Goal: Transaction & Acquisition: Purchase product/service

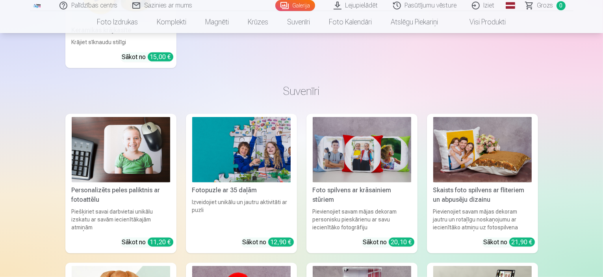
scroll to position [6762, 0]
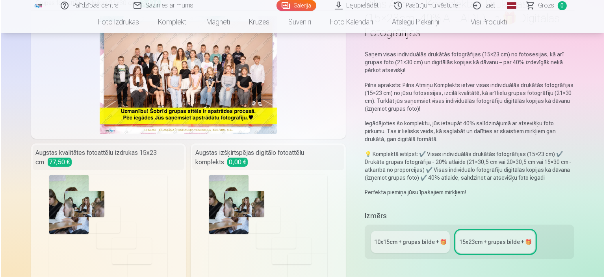
scroll to position [118, 0]
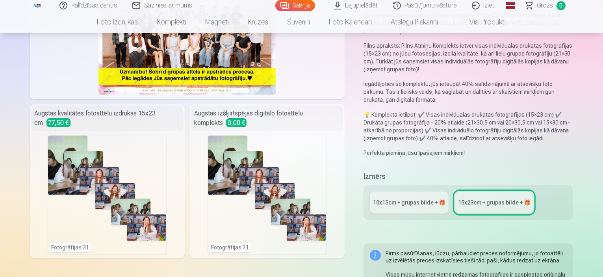
click at [296, 216] on div "Fotogrāfijas : 31" at bounding box center [267, 194] width 118 height 118
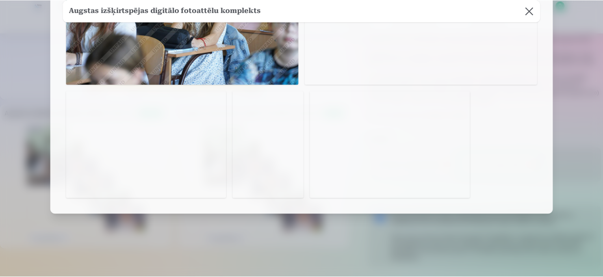
scroll to position [819, 0]
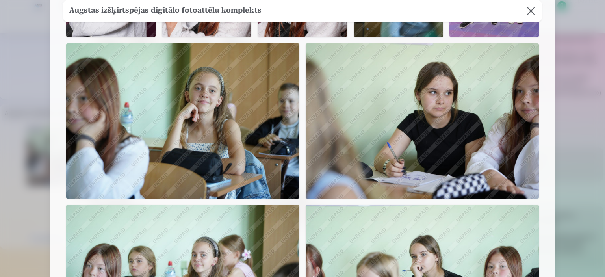
click at [529, 9] on button at bounding box center [531, 11] width 22 height 22
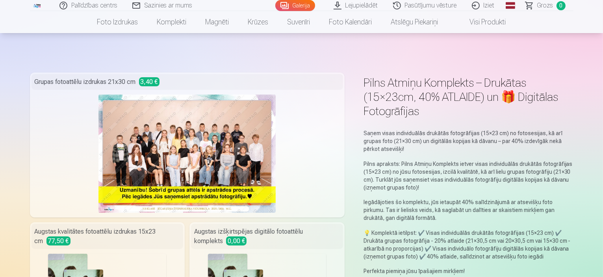
scroll to position [39, 0]
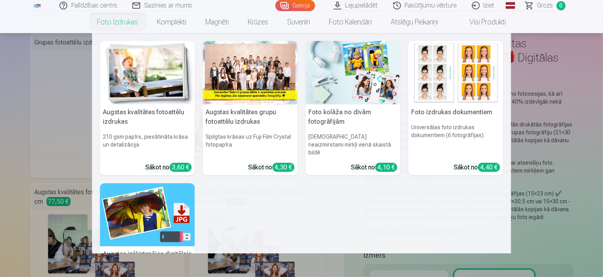
click at [114, 22] on link "Foto izdrukas" at bounding box center [118, 22] width 60 height 22
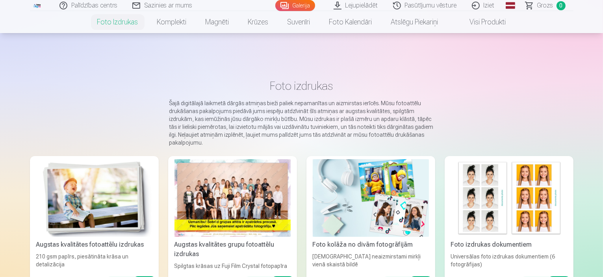
scroll to position [39, 0]
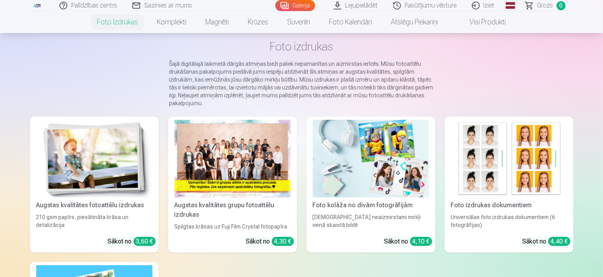
click at [105, 165] on img at bounding box center [94, 159] width 116 height 78
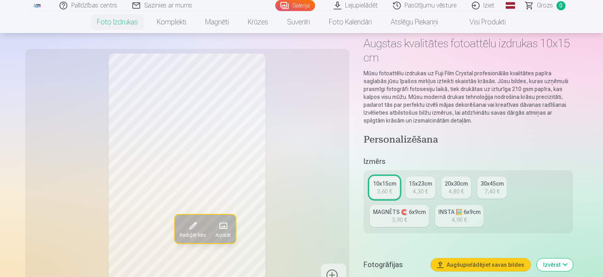
scroll to position [79, 0]
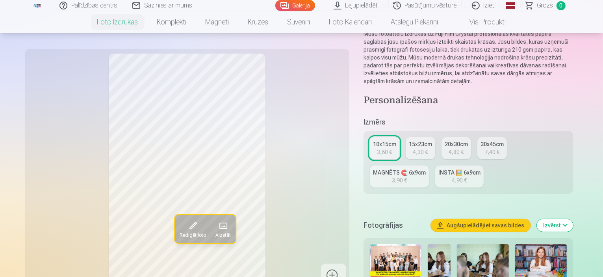
click at [362, 7] on link "Lejupielādēt" at bounding box center [355, 5] width 59 height 11
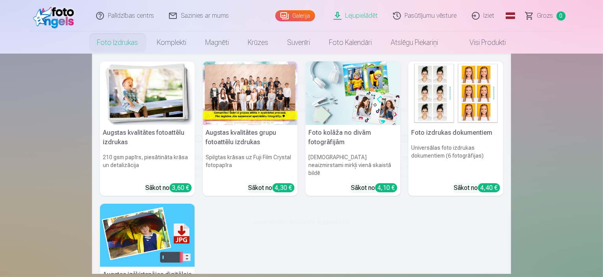
click at [124, 44] on link "Foto izdrukas" at bounding box center [118, 43] width 60 height 22
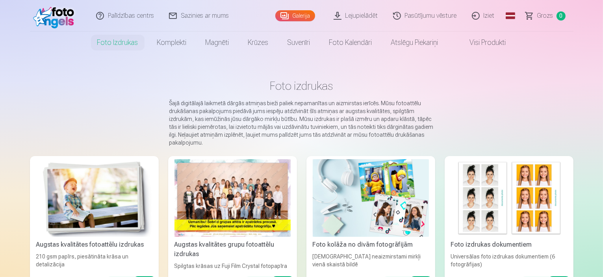
scroll to position [39, 0]
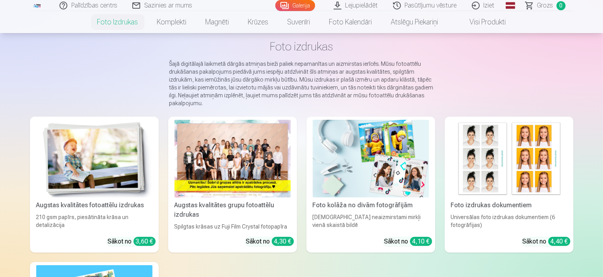
click at [215, 149] on div at bounding box center [232, 159] width 116 height 78
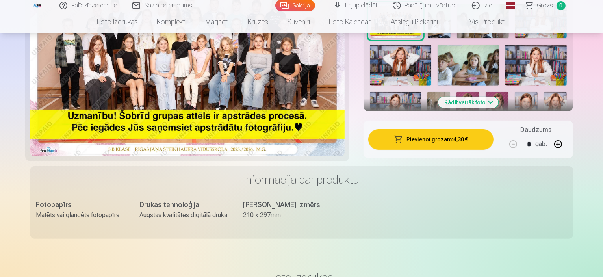
scroll to position [236, 0]
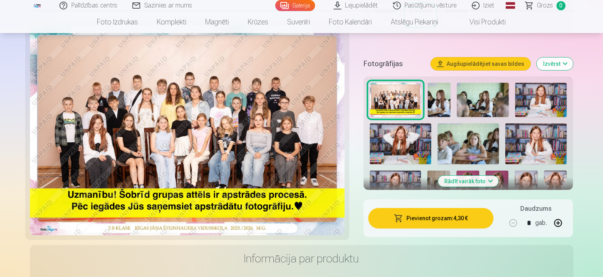
click at [451, 208] on button "Pievienot grozam : 4,30 €" at bounding box center [431, 218] width 126 height 20
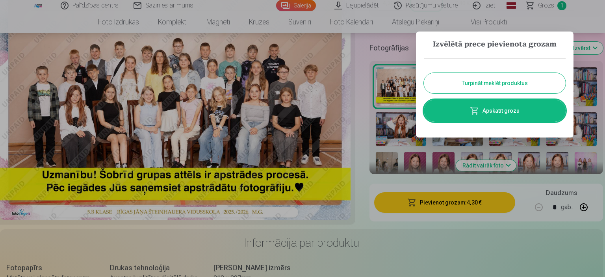
click at [495, 78] on button "Turpināt meklēt produktus" at bounding box center [495, 83] width 142 height 20
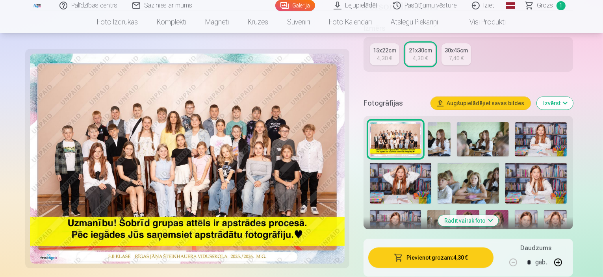
scroll to position [0, 0]
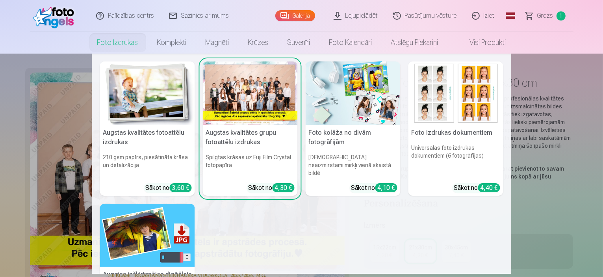
click at [118, 44] on link "Foto izdrukas" at bounding box center [118, 43] width 60 height 22
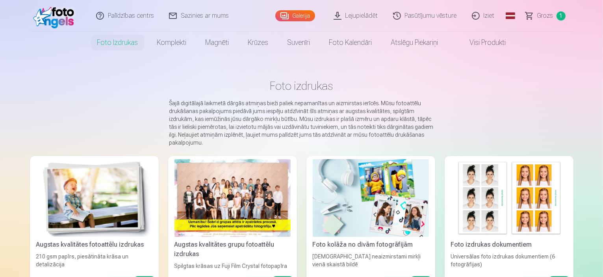
click at [93, 200] on img at bounding box center [94, 198] width 116 height 78
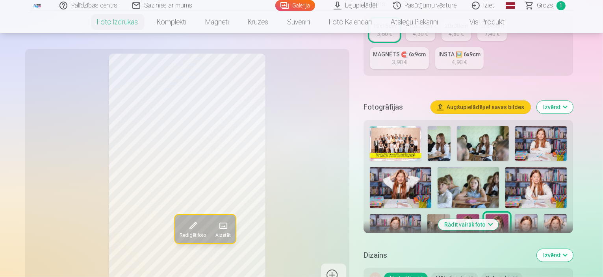
scroll to position [236, 0]
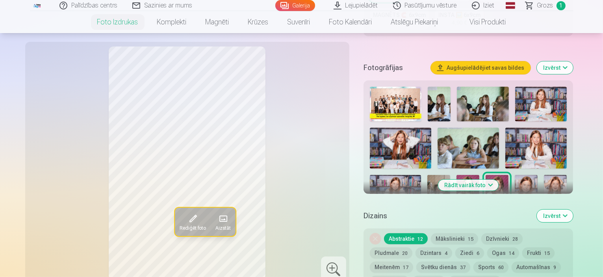
click at [493, 180] on button "Rādīt vairāk foto" at bounding box center [468, 185] width 60 height 11
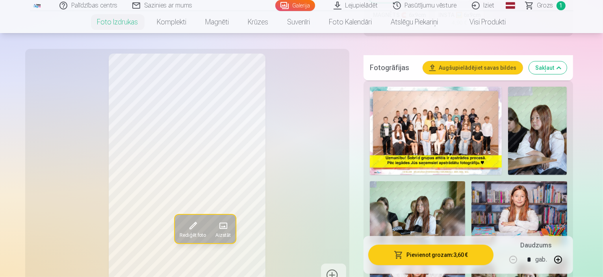
click at [471, 181] on img at bounding box center [518, 213] width 95 height 64
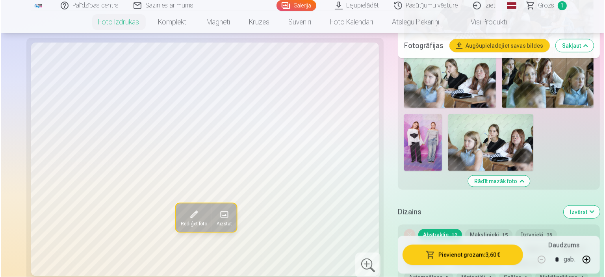
scroll to position [945, 0]
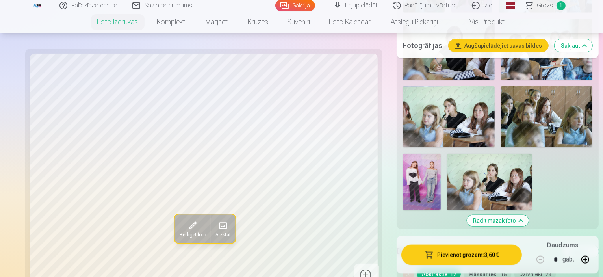
click at [459, 257] on button "Pievienot grozam : 3,60 €" at bounding box center [461, 255] width 120 height 20
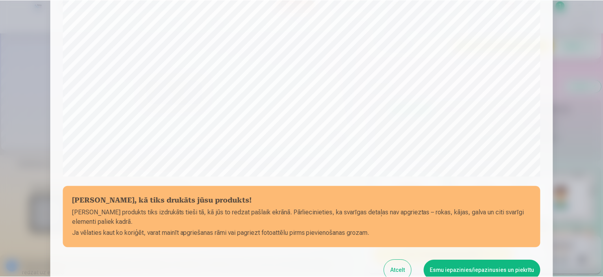
scroll to position [250, 0]
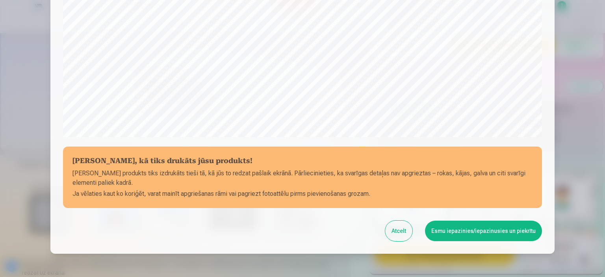
click at [475, 234] on button "Esmu iepazinies/iepazinusies un piekrītu" at bounding box center [483, 231] width 117 height 20
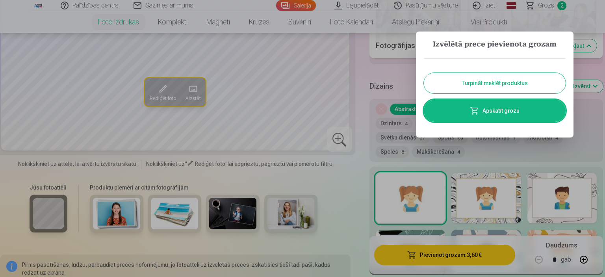
click at [502, 83] on button "Turpināt meklēt produktus" at bounding box center [495, 83] width 142 height 20
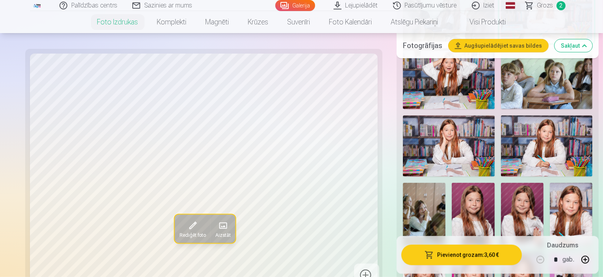
scroll to position [473, 0]
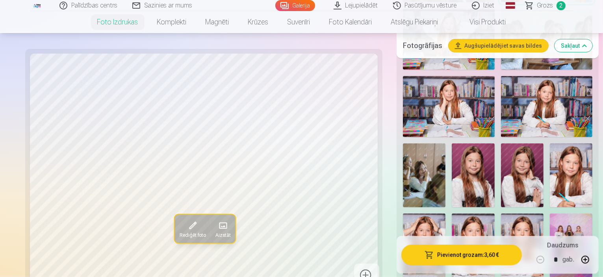
click at [587, 213] on img at bounding box center [571, 245] width 43 height 64
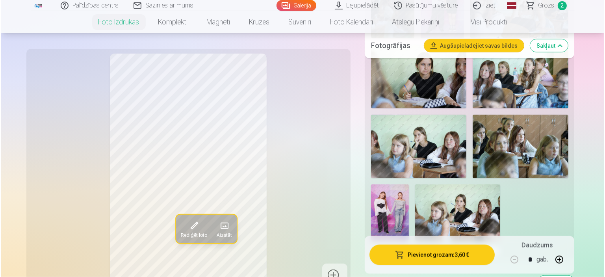
scroll to position [866, 0]
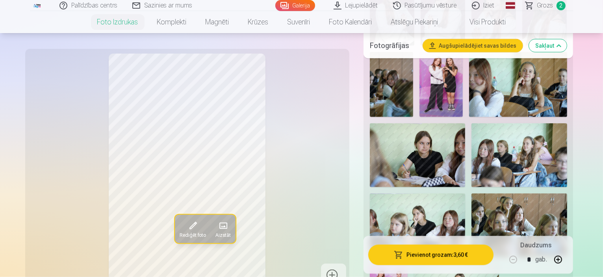
click at [463, 253] on button "Pievienot grozam : 3,60 €" at bounding box center [431, 255] width 126 height 20
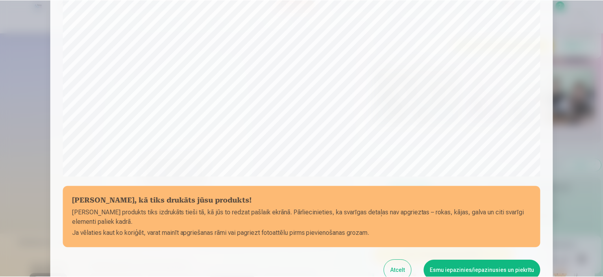
scroll to position [290, 0]
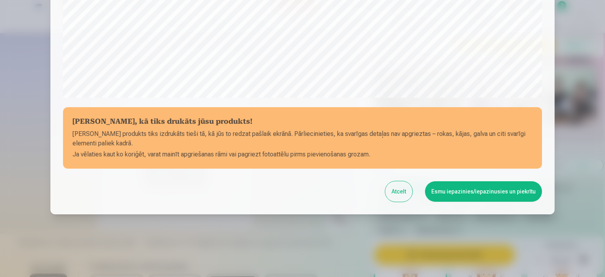
click at [495, 190] on button "Esmu iepazinies/iepazinusies un piekrītu" at bounding box center [483, 191] width 117 height 20
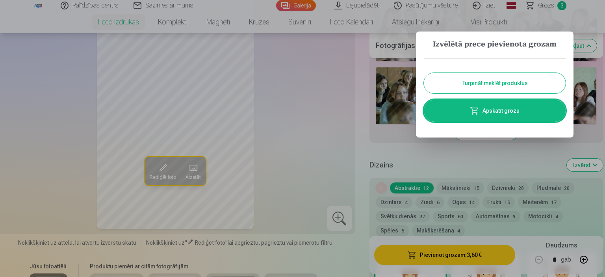
click at [504, 86] on button "Turpināt meklēt produktus" at bounding box center [495, 83] width 142 height 20
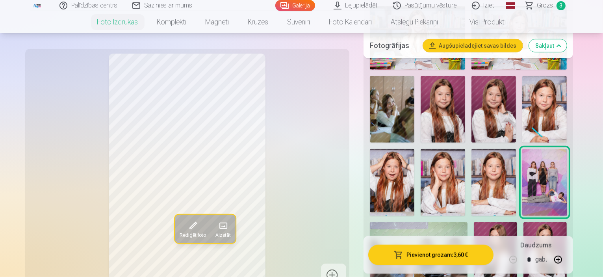
scroll to position [591, 0]
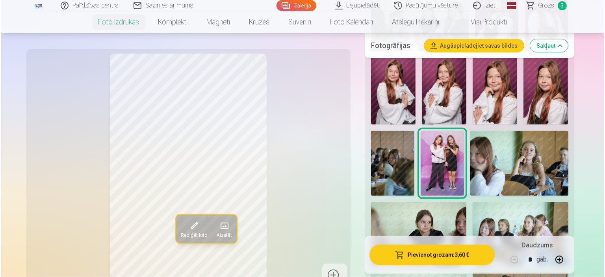
scroll to position [827, 0]
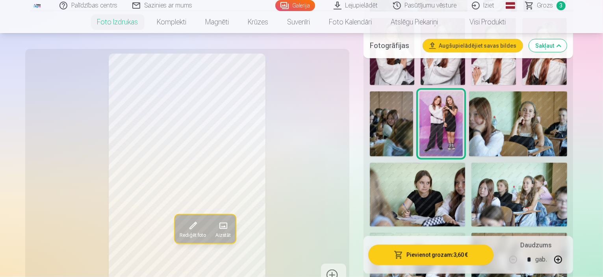
click at [482, 253] on button "Pievienot grozam : 3,60 €" at bounding box center [431, 255] width 126 height 20
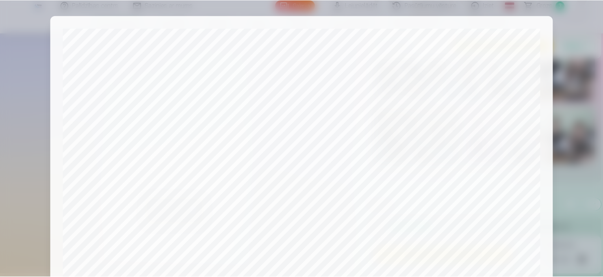
scroll to position [290, 0]
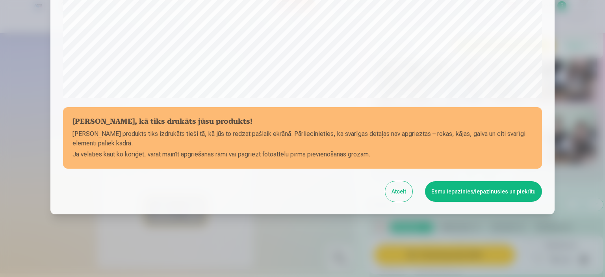
click at [471, 193] on button "Esmu iepazinies/iepazinusies un piekrītu" at bounding box center [483, 191] width 117 height 20
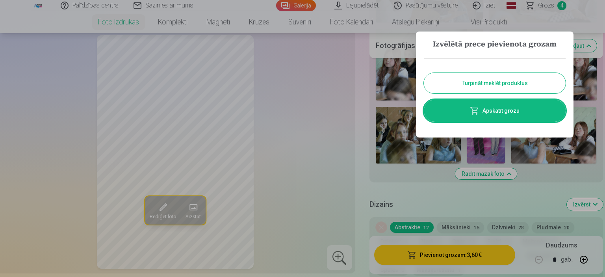
click at [507, 83] on button "Turpināt meklēt produktus" at bounding box center [495, 83] width 142 height 20
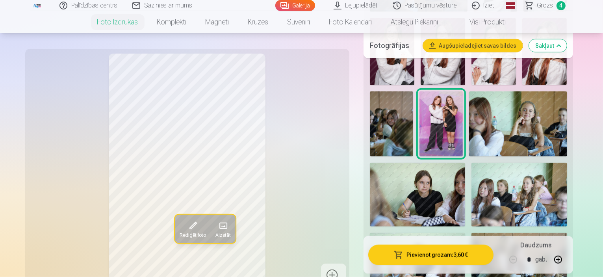
scroll to position [866, 0]
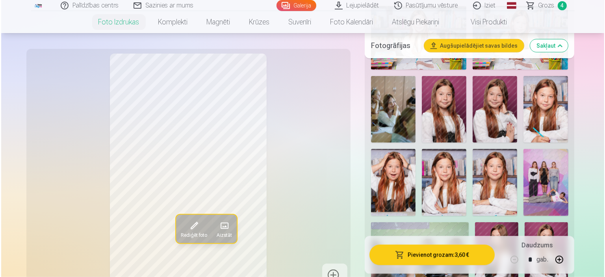
scroll to position [512, 0]
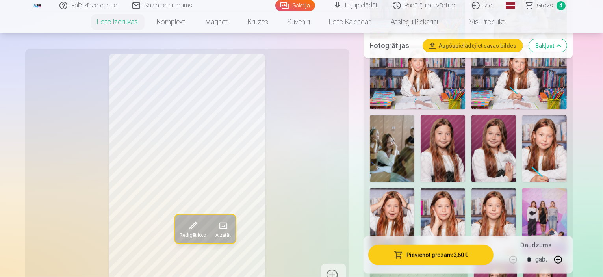
click at [459, 260] on button "Pievienot grozam : 3,60 €" at bounding box center [431, 255] width 126 height 20
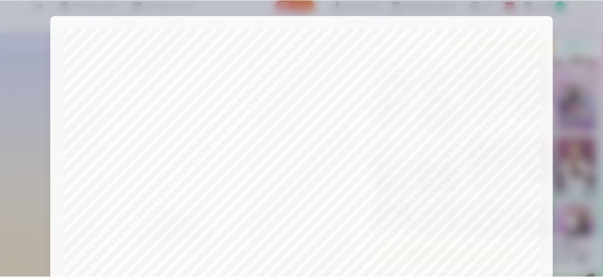
scroll to position [290, 0]
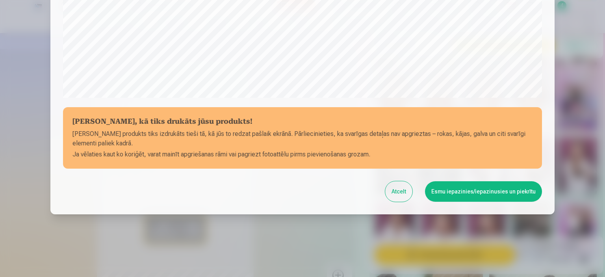
click at [483, 185] on button "Esmu iepazinies/iepazinusies un piekrītu" at bounding box center [483, 191] width 117 height 20
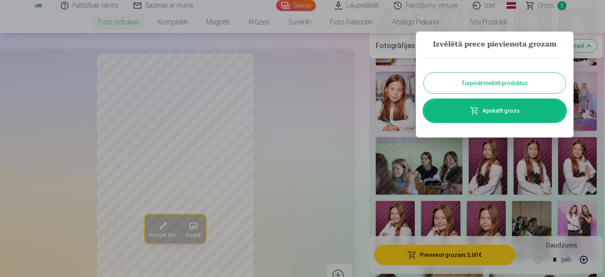
click at [513, 113] on link "Apskatīt grozu" at bounding box center [495, 111] width 142 height 22
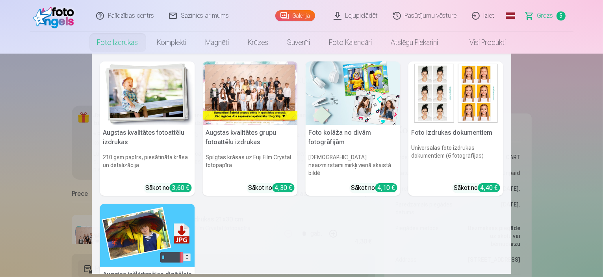
click at [122, 42] on link "Foto izdrukas" at bounding box center [118, 43] width 60 height 22
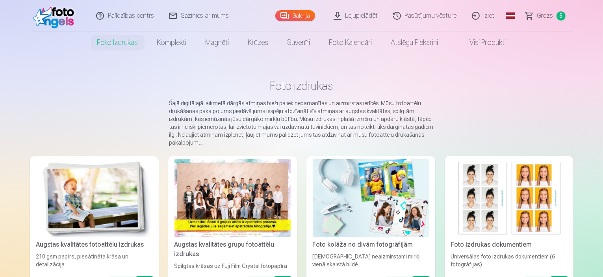
click at [118, 192] on img at bounding box center [94, 198] width 116 height 78
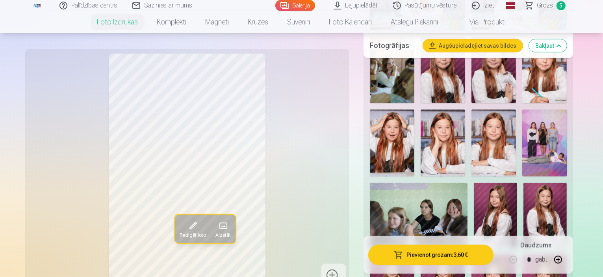
scroll to position [551, 0]
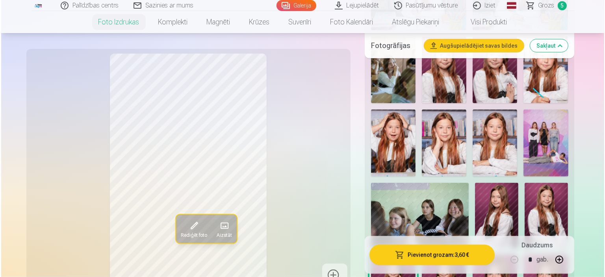
scroll to position [630, 0]
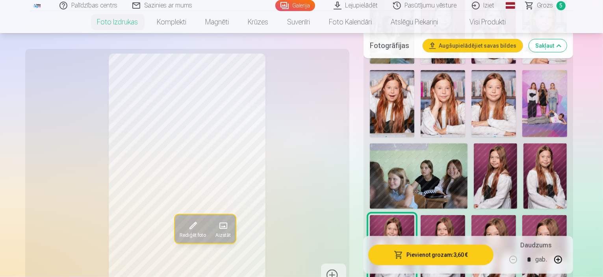
click at [478, 255] on button "Pievienot grozam : 3,60 €" at bounding box center [431, 255] width 126 height 20
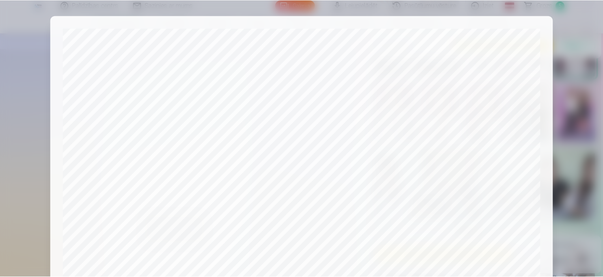
scroll to position [290, 0]
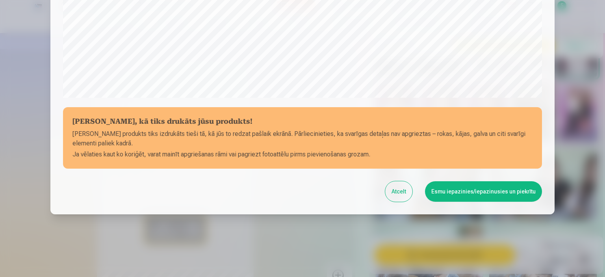
click at [506, 192] on button "Esmu iepazinies/iepazinusies un piekrītu" at bounding box center [483, 191] width 117 height 20
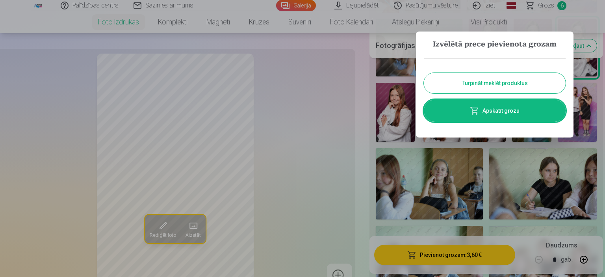
click at [512, 84] on button "Turpināt meklēt produktus" at bounding box center [495, 83] width 142 height 20
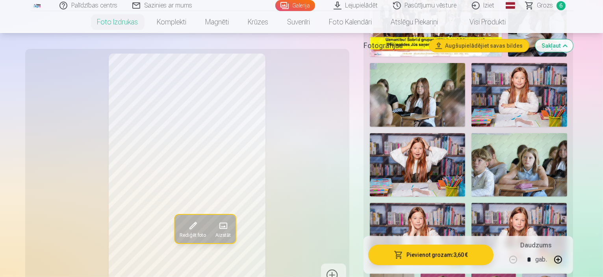
scroll to position [118, 0]
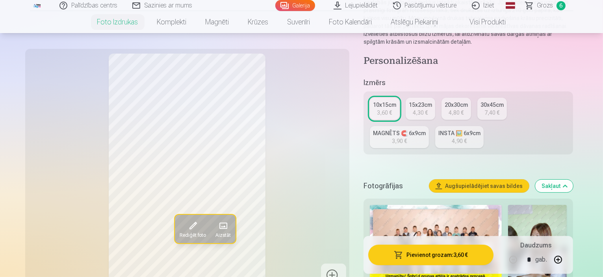
click at [508, 219] on img at bounding box center [537, 249] width 59 height 88
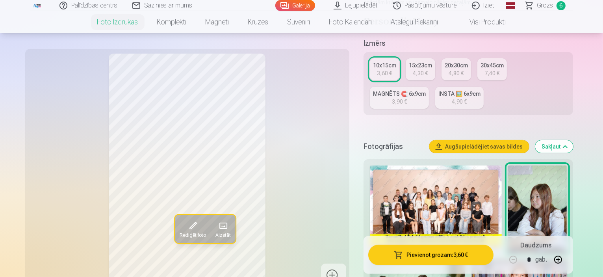
scroll to position [197, 0]
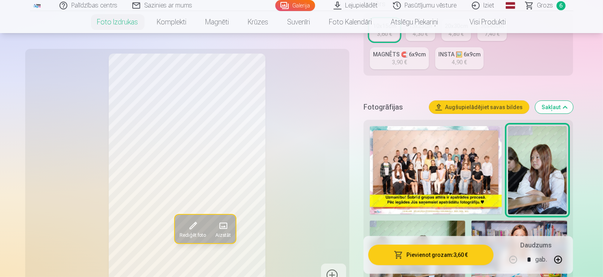
click at [465, 221] on img at bounding box center [417, 253] width 95 height 64
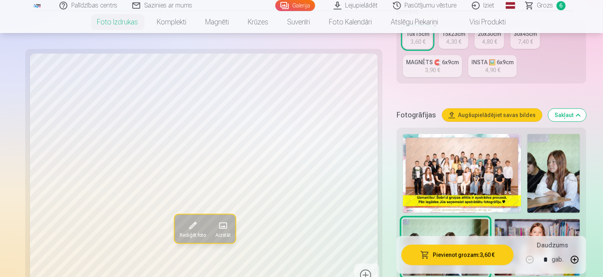
click at [495, 219] on img at bounding box center [537, 247] width 85 height 57
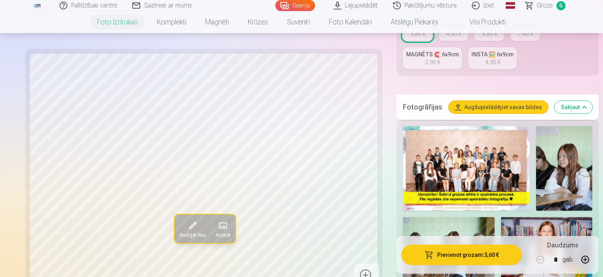
scroll to position [276, 0]
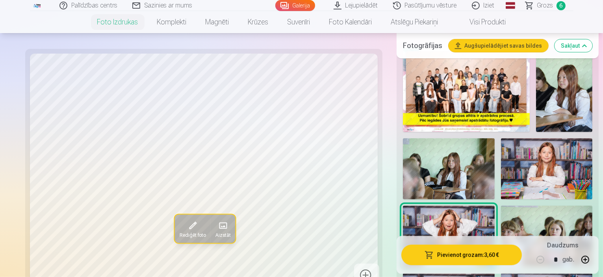
click at [501, 211] on img at bounding box center [547, 236] width 92 height 61
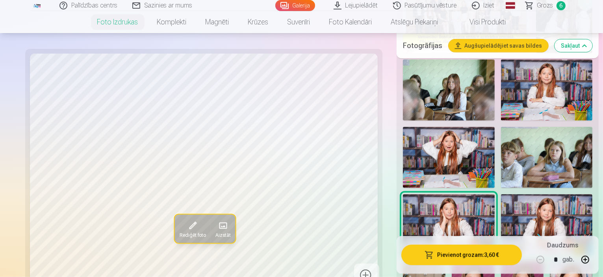
scroll to position [394, 0]
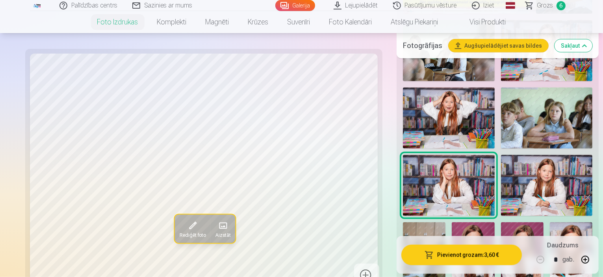
click at [501, 162] on img at bounding box center [547, 185] width 92 height 61
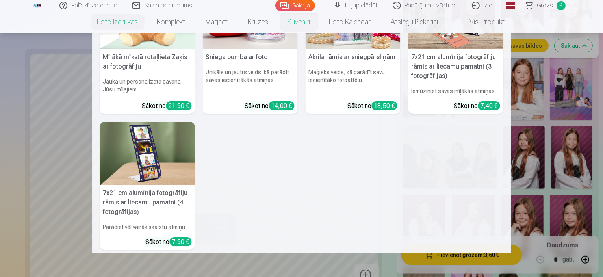
scroll to position [0, 0]
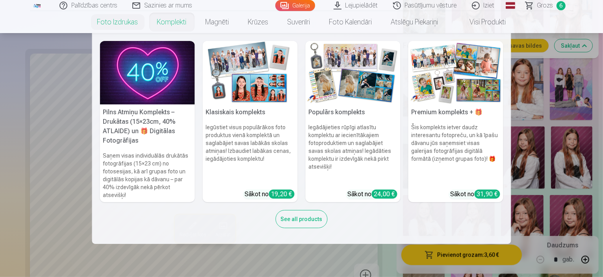
click at [143, 165] on h6 "Saņem visas individuālās drukātās fotogrāfijas (15×23 cm) no fotosesijas, kā ar…" at bounding box center [147, 175] width 95 height 54
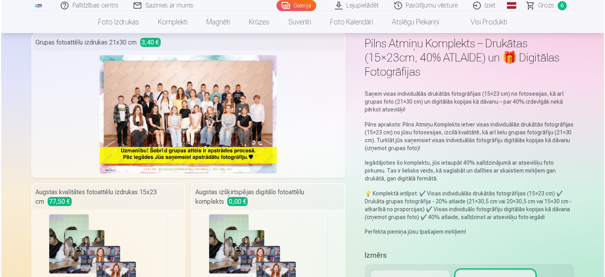
scroll to position [79, 0]
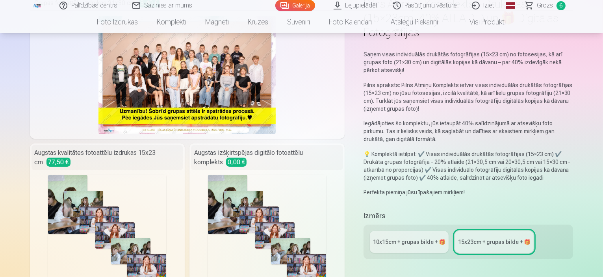
click at [266, 197] on div "Fotogrāfijas : 31" at bounding box center [267, 234] width 118 height 118
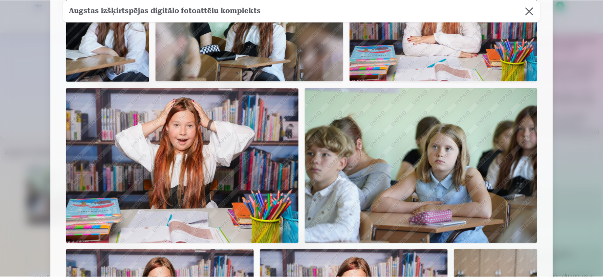
scroll to position [0, 0]
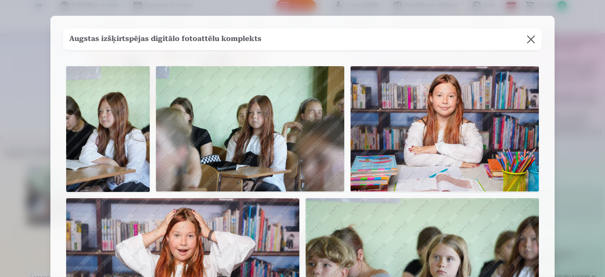
click at [531, 41] on button at bounding box center [531, 39] width 22 height 22
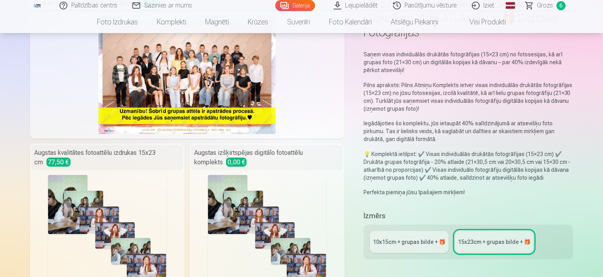
click at [402, 238] on div "10x15сm + grupas bilde + 🎁" at bounding box center [409, 242] width 72 height 8
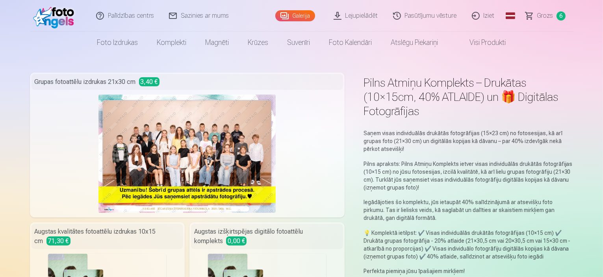
click at [487, 44] on link "Visi produkti" at bounding box center [482, 43] width 68 height 22
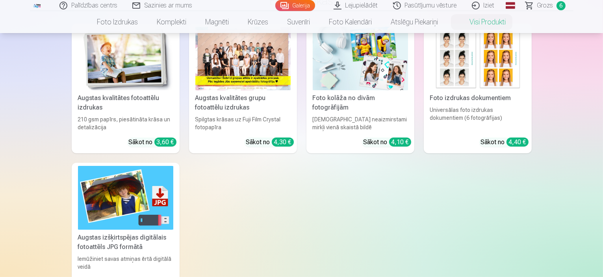
scroll to position [118, 0]
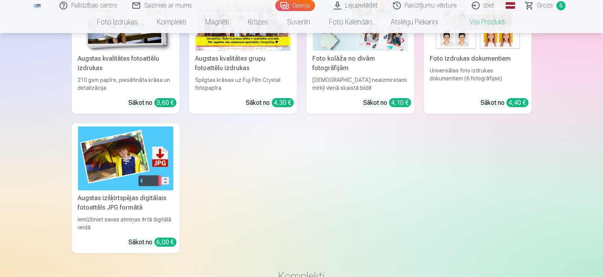
click at [153, 222] on div "Iemūžiniet savas atmiņas ērtā digitālā veidā" at bounding box center [126, 223] width 102 height 16
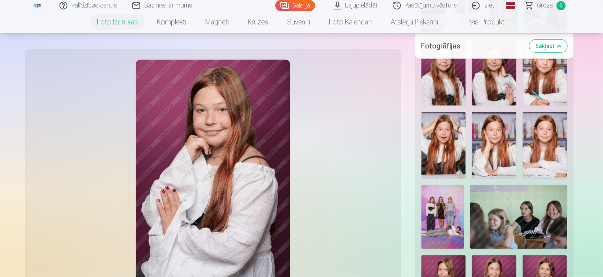
scroll to position [630, 0]
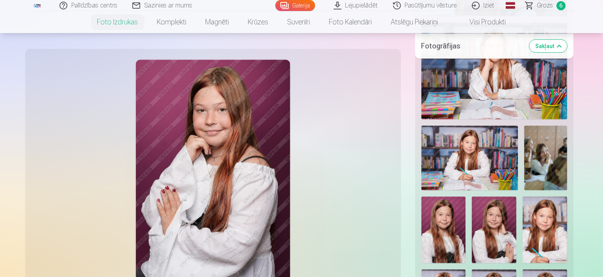
click at [485, 26] on link "Visi produkti" at bounding box center [482, 22] width 68 height 22
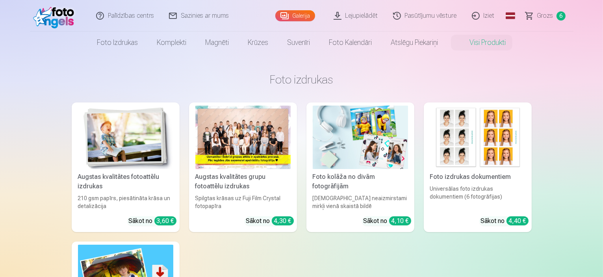
click at [362, 130] on img at bounding box center [360, 137] width 95 height 63
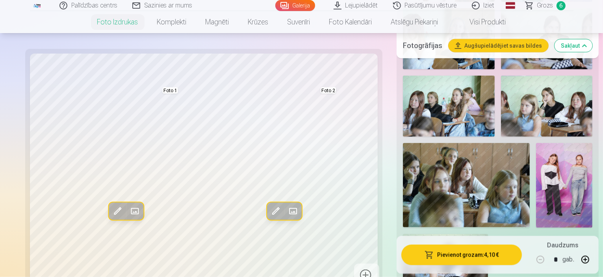
scroll to position [945, 0]
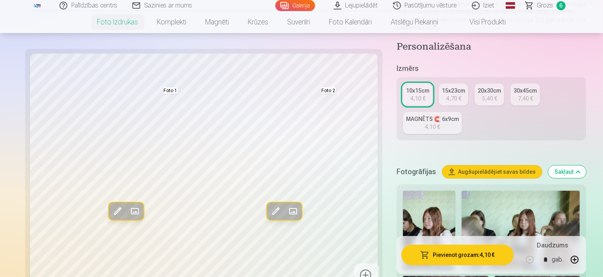
scroll to position [79, 0]
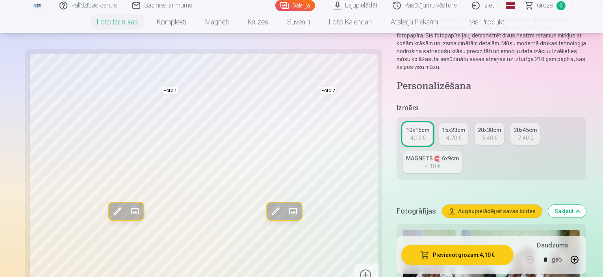
click at [462, 151] on link "MAGNĒTS 🧲 6x9cm 4,10 €" at bounding box center [432, 162] width 59 height 22
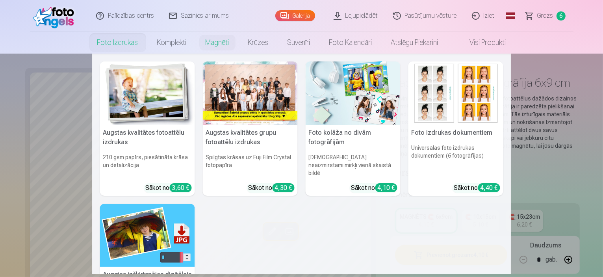
click at [116, 42] on link "Foto izdrukas" at bounding box center [118, 43] width 60 height 22
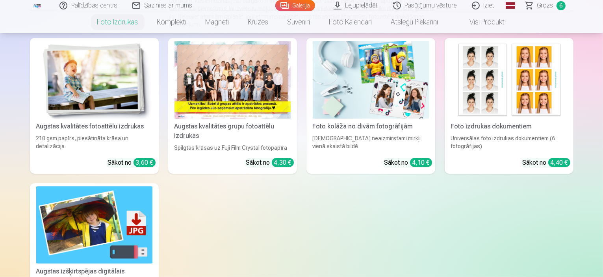
scroll to position [79, 0]
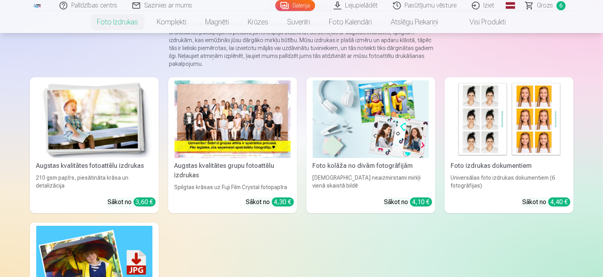
click at [65, 132] on img at bounding box center [94, 119] width 116 height 78
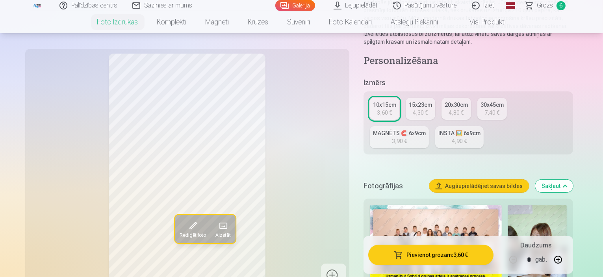
scroll to position [158, 0]
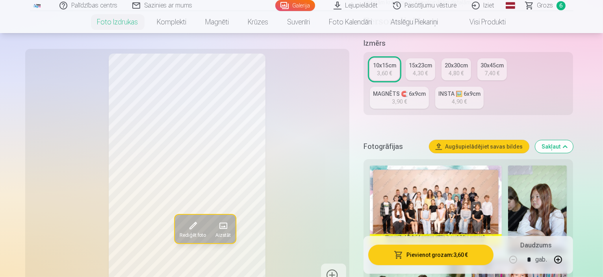
click at [452, 98] on div "4,90 €" at bounding box center [459, 102] width 15 height 8
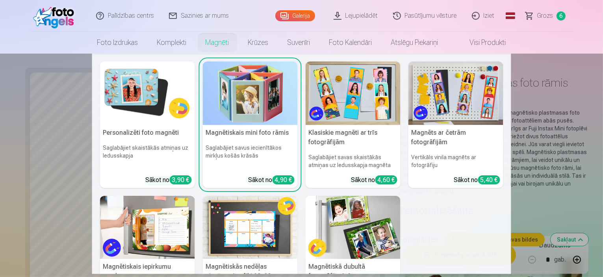
click at [119, 88] on img at bounding box center [147, 92] width 95 height 63
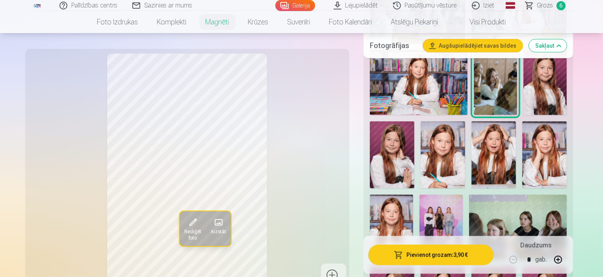
scroll to position [236, 0]
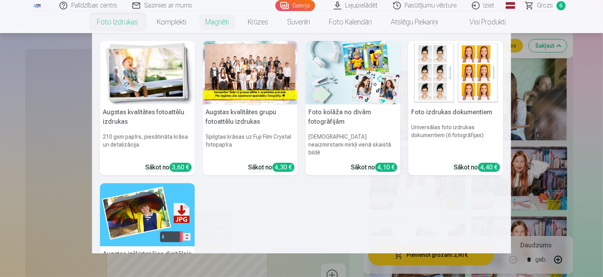
click at [120, 24] on link "Foto izdrukas" at bounding box center [118, 22] width 60 height 22
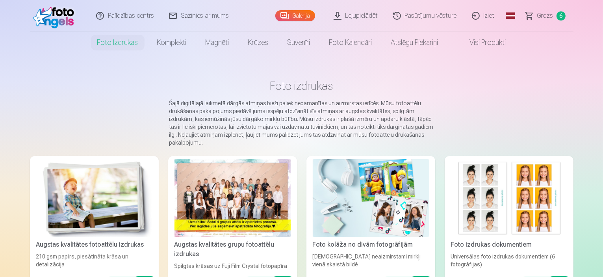
click at [65, 197] on img at bounding box center [94, 198] width 116 height 78
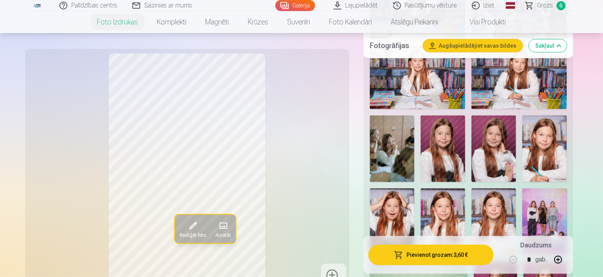
scroll to position [473, 0]
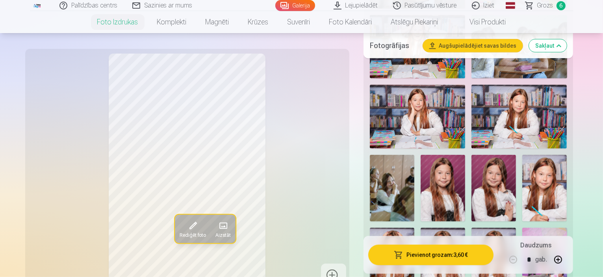
click at [554, 4] on link "Grozs 6" at bounding box center [545, 5] width 55 height 11
